Goal: Information Seeking & Learning: Learn about a topic

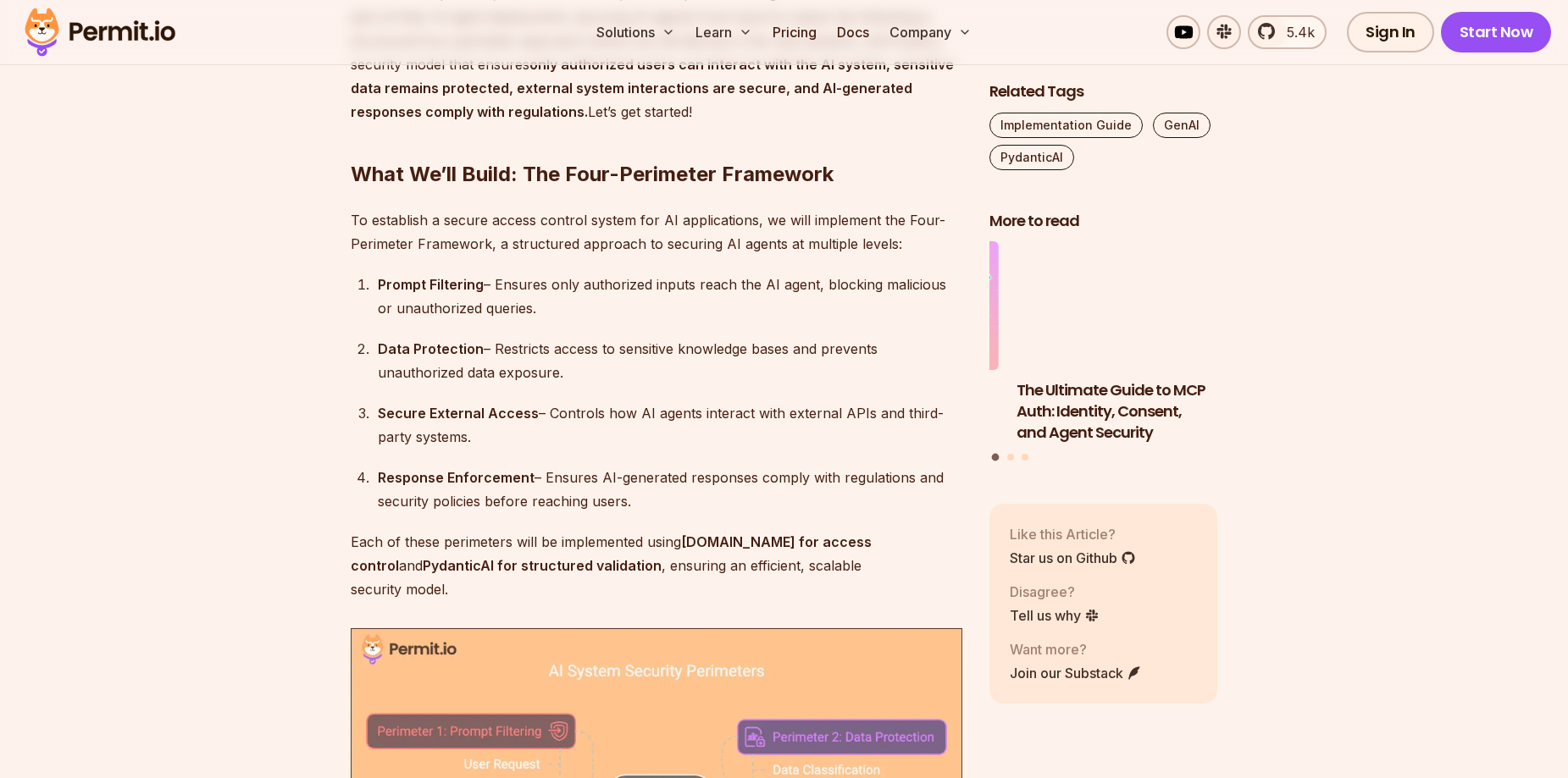
scroll to position [1439, 0]
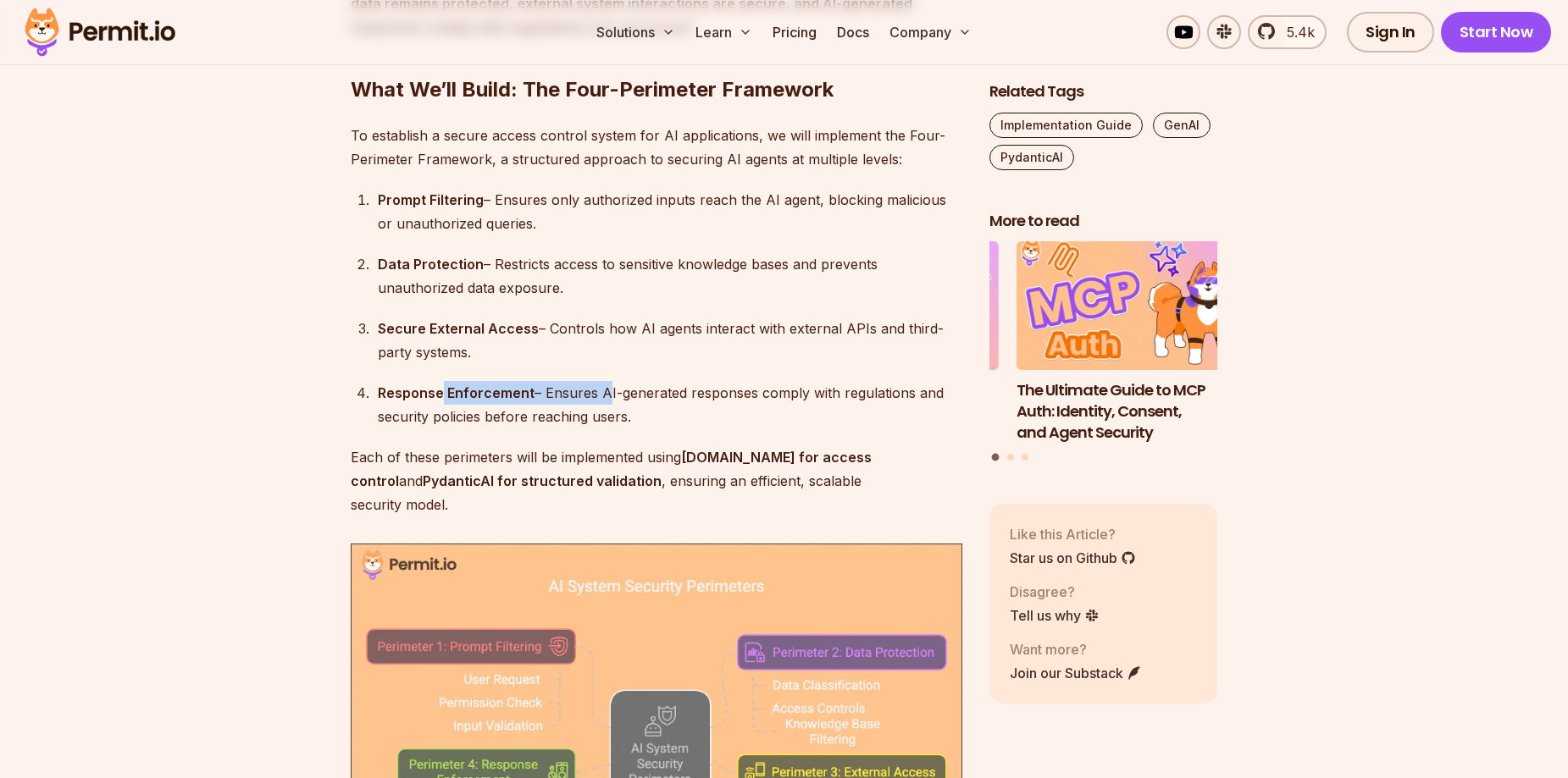
drag, startPoint x: 460, startPoint y: 388, endPoint x: 601, endPoint y: 388, distance: 141.0
click at [601, 388] on div "Response Enforcement – Ensures AI-generated responses comply with regulations a…" at bounding box center [670, 404] width 585 height 47
drag, startPoint x: 605, startPoint y: 388, endPoint x: 630, endPoint y: 384, distance: 25.3
click at [608, 386] on div "Response Enforcement – Ensures AI-generated responses comply with regulations a…" at bounding box center [670, 404] width 585 height 47
drag, startPoint x: 659, startPoint y: 389, endPoint x: 770, endPoint y: 399, distance: 111.4
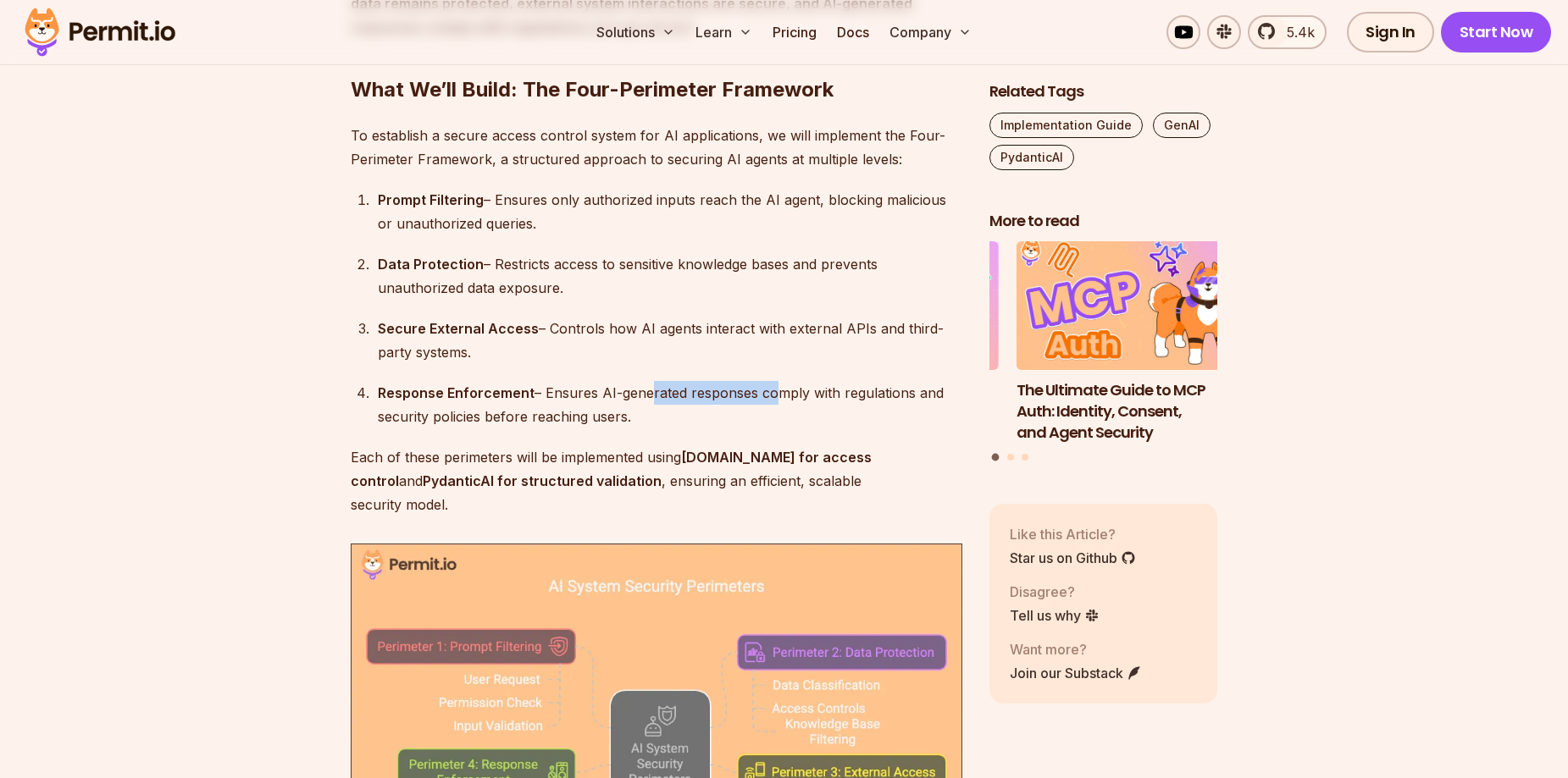
click at [770, 399] on div "Response Enforcement – Ensures AI-generated responses comply with regulations a…" at bounding box center [670, 404] width 585 height 47
click at [626, 413] on div "Response Enforcement – Ensures AI-generated responses comply with regulations a…" at bounding box center [670, 404] width 585 height 47
drag, startPoint x: 562, startPoint y: 413, endPoint x: 629, endPoint y: 415, distance: 67.0
click at [629, 415] on div "Response Enforcement – Ensures AI-generated responses comply with regulations a…" at bounding box center [670, 404] width 585 height 47
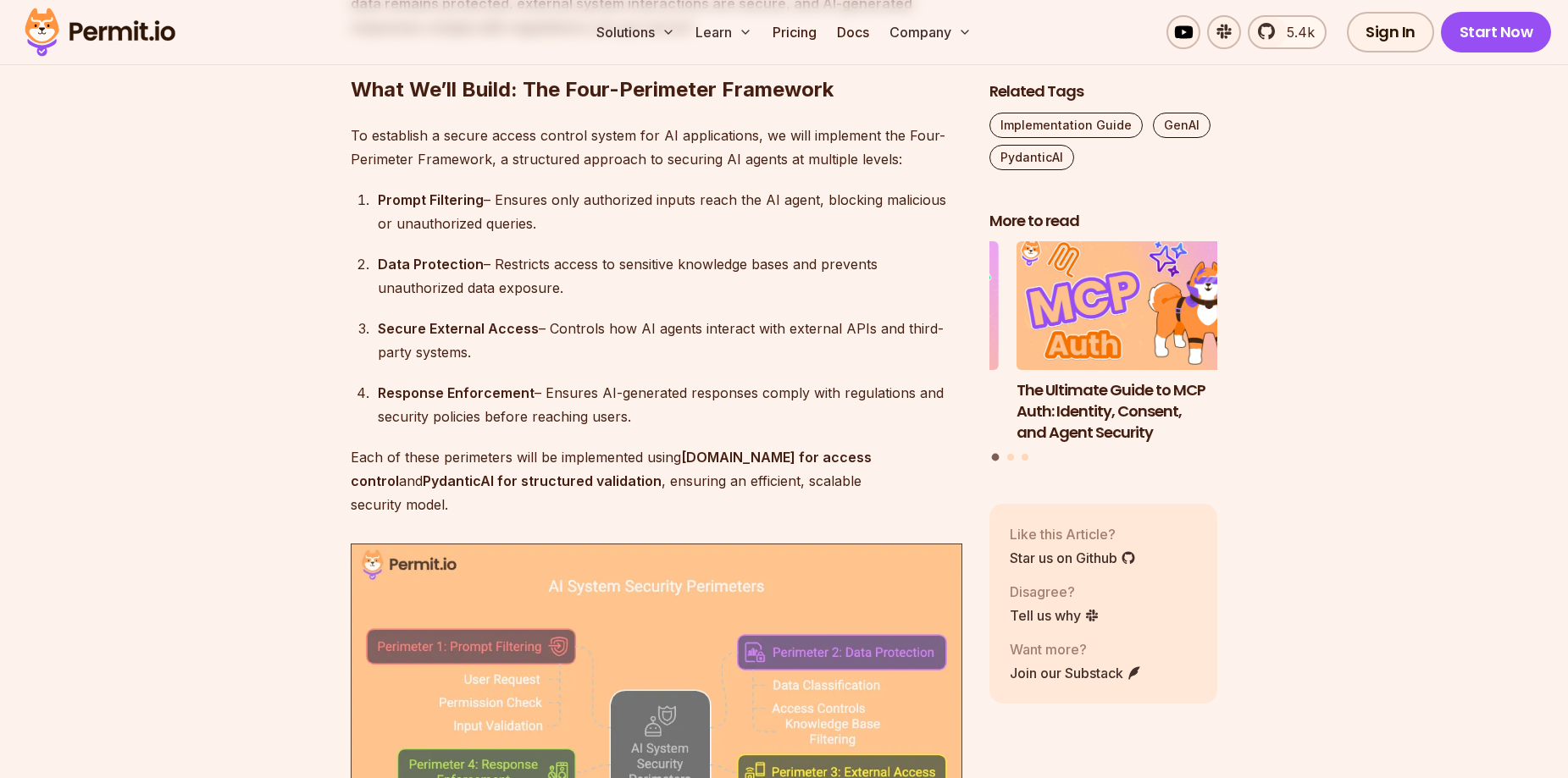
click at [630, 415] on div "Response Enforcement – Ensures AI-generated responses comply with regulations a…" at bounding box center [670, 404] width 585 height 47
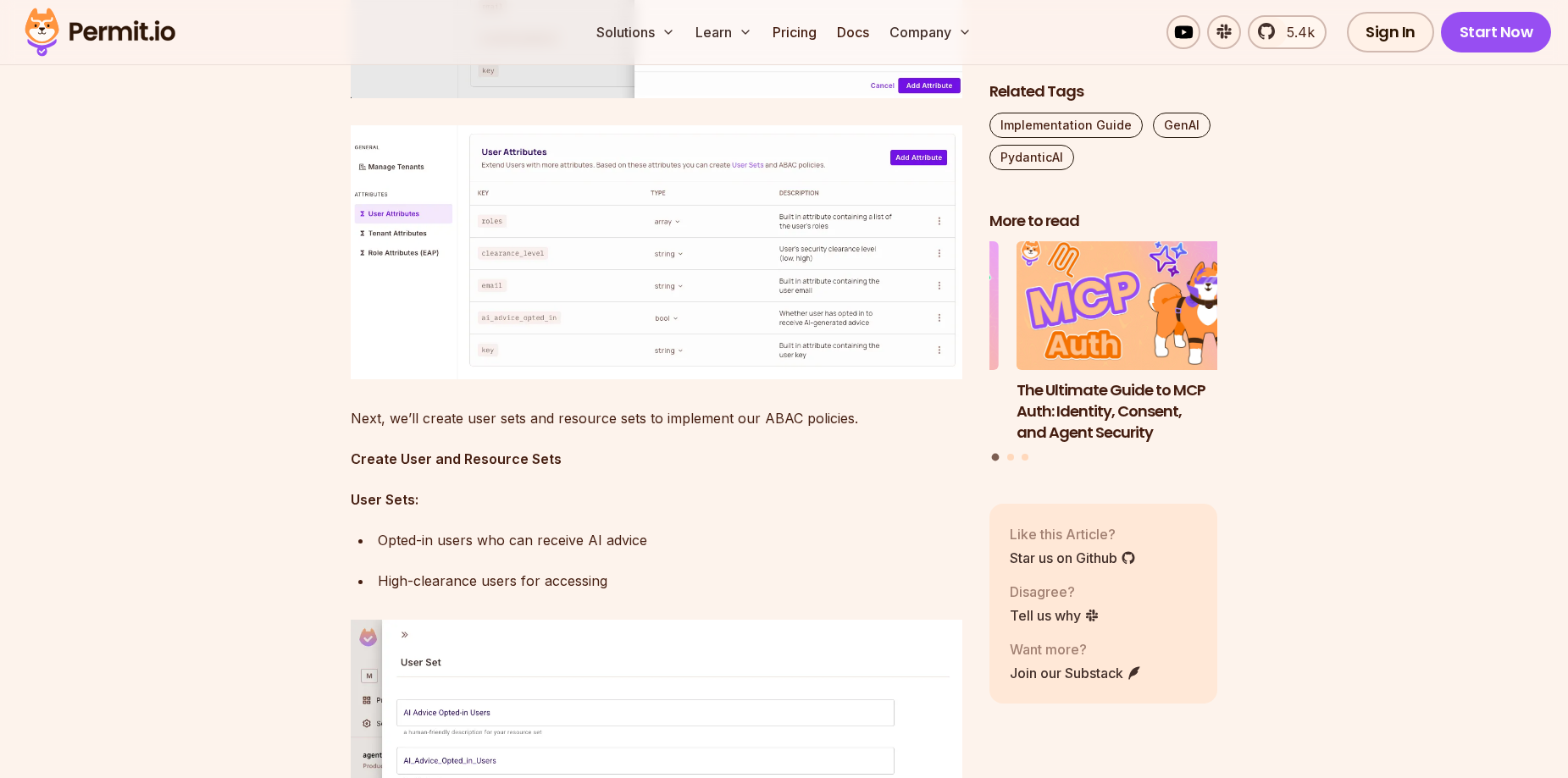
scroll to position [5928, 0]
